Goal: Find specific page/section: Find specific page/section

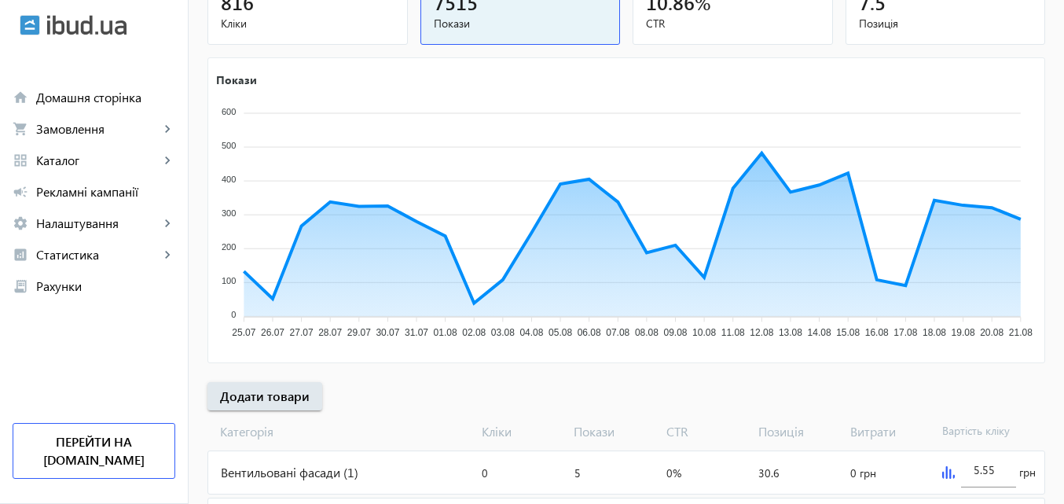
scroll to position [236, 0]
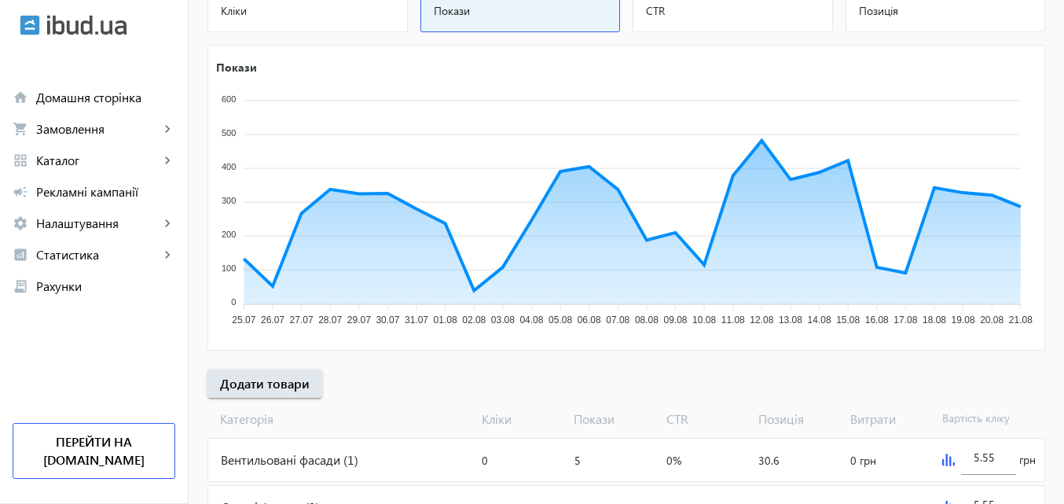
scroll to position [236, 0]
